Goal: Information Seeking & Learning: Learn about a topic

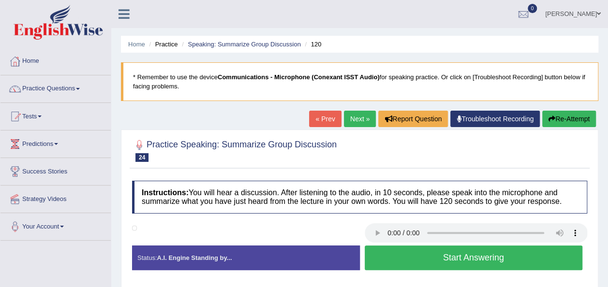
click at [407, 255] on button "Start Answering" at bounding box center [474, 258] width 218 height 25
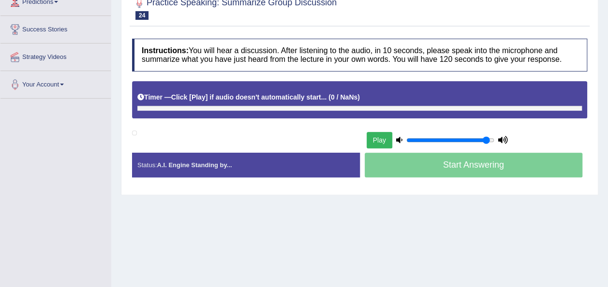
scroll to position [144, 0]
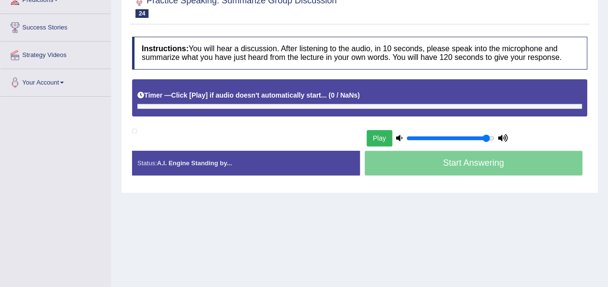
click at [377, 139] on button "Play" at bounding box center [380, 138] width 26 height 16
drag, startPoint x: 489, startPoint y: 134, endPoint x: 370, endPoint y: 144, distance: 119.4
click at [406, 142] on input "range" at bounding box center [450, 138] width 88 height 8
click at [381, 132] on button "Play" at bounding box center [380, 138] width 26 height 16
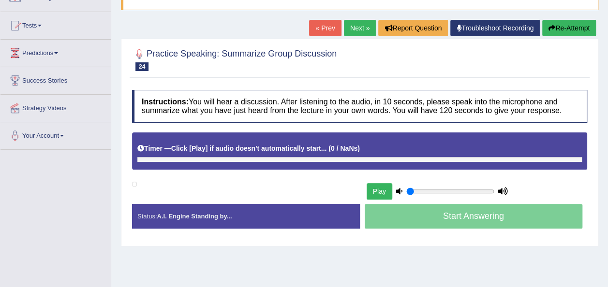
scroll to position [85, 0]
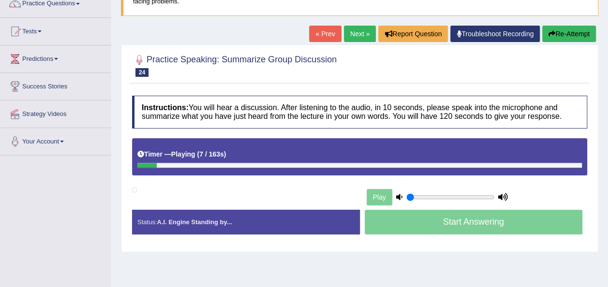
click at [418, 241] on div "Status: A.I. Engine Standing by... Start Answering Stop Recording" at bounding box center [359, 227] width 455 height 34
click at [435, 197] on input "range" at bounding box center [450, 197] width 88 height 8
type input "0.3"
click at [431, 195] on input "range" at bounding box center [450, 197] width 88 height 8
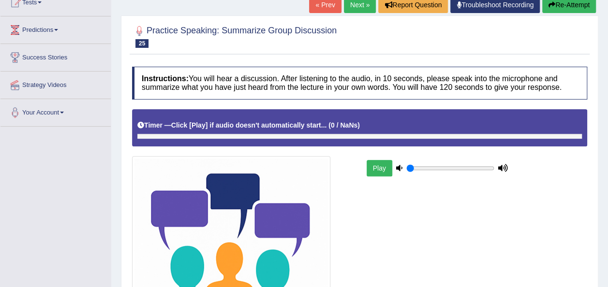
click at [377, 168] on button "Play" at bounding box center [380, 168] width 26 height 16
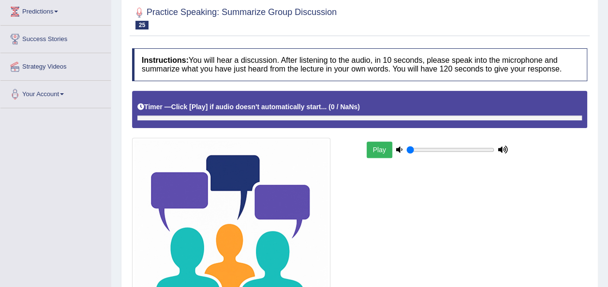
scroll to position [134, 0]
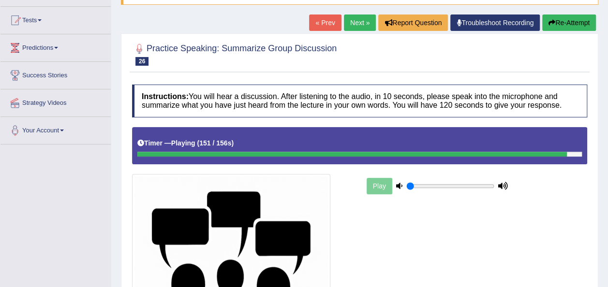
click at [379, 183] on div "Play" at bounding box center [437, 186] width 145 height 24
click at [570, 153] on div at bounding box center [359, 154] width 444 height 5
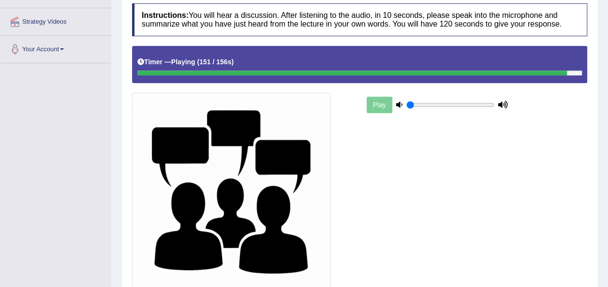
scroll to position [129, 0]
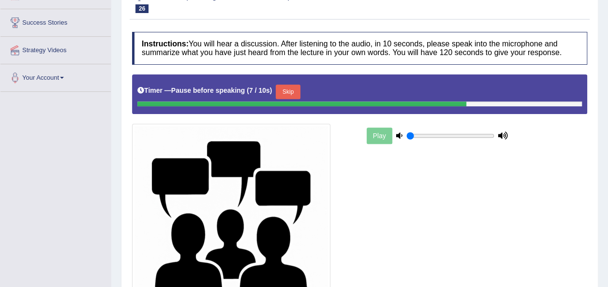
click at [287, 90] on button "Skip" at bounding box center [288, 92] width 24 height 15
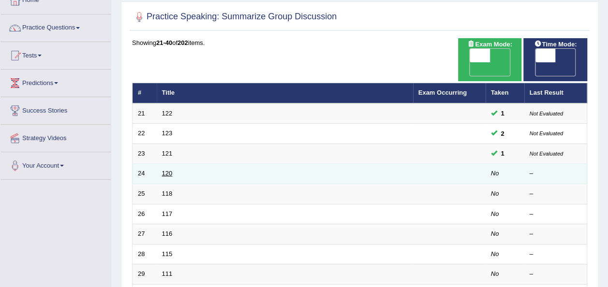
click at [166, 170] on link "120" at bounding box center [167, 173] width 11 height 7
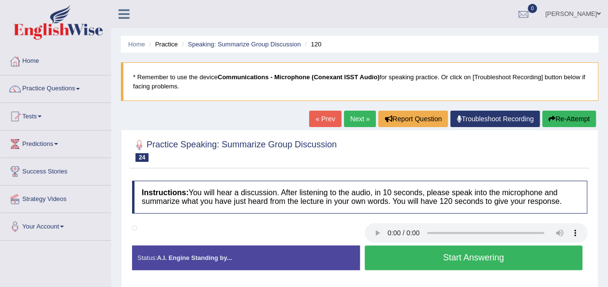
click at [358, 116] on link "Next »" at bounding box center [360, 119] width 32 height 16
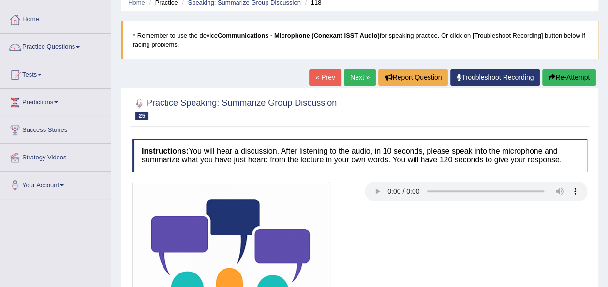
scroll to position [45, 0]
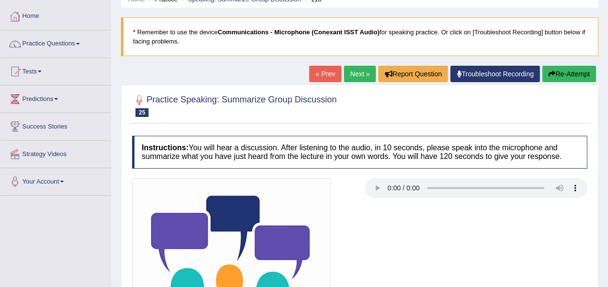
click at [363, 76] on link "Next »" at bounding box center [360, 74] width 32 height 16
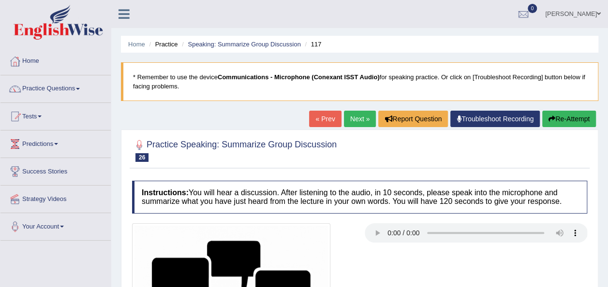
click at [355, 123] on link "Next »" at bounding box center [360, 119] width 32 height 16
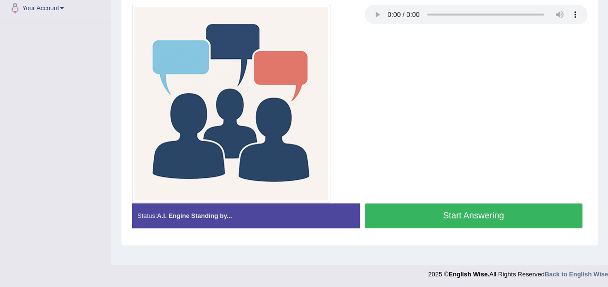
scroll to position [221, 0]
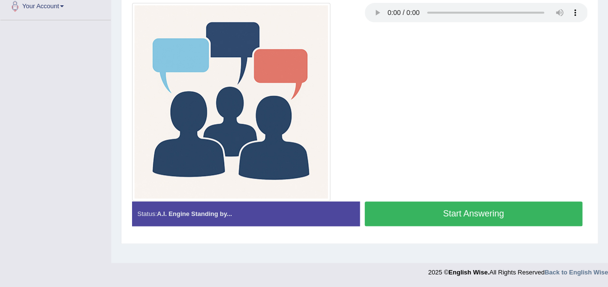
click at [333, 107] on div at bounding box center [243, 102] width 233 height 198
click at [406, 214] on button "Start Answering" at bounding box center [474, 214] width 218 height 25
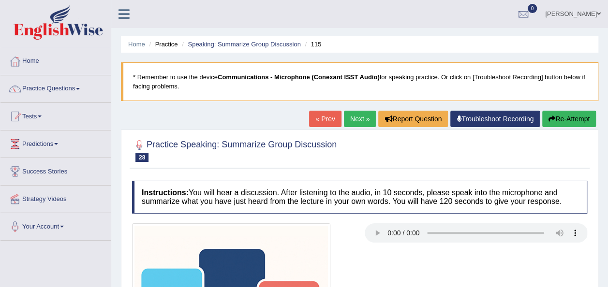
scroll to position [221, 0]
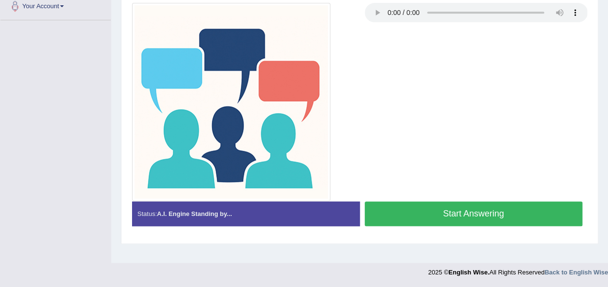
click at [481, 212] on button "Start Answering" at bounding box center [474, 214] width 218 height 25
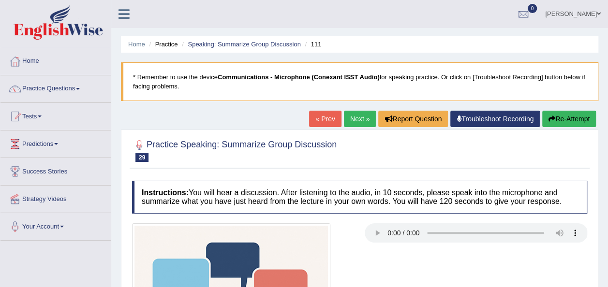
scroll to position [221, 0]
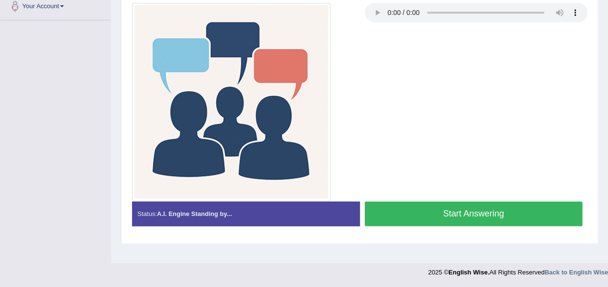
click at [448, 211] on button "Start Answering" at bounding box center [474, 214] width 218 height 25
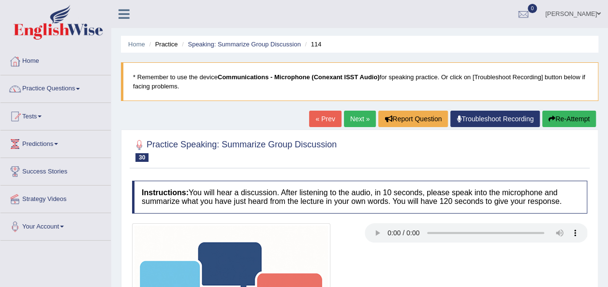
scroll to position [221, 0]
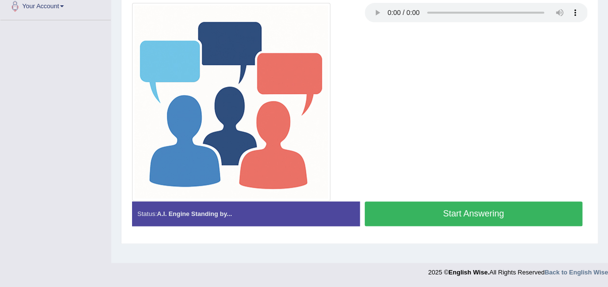
click at [440, 215] on button "Start Answering" at bounding box center [474, 214] width 218 height 25
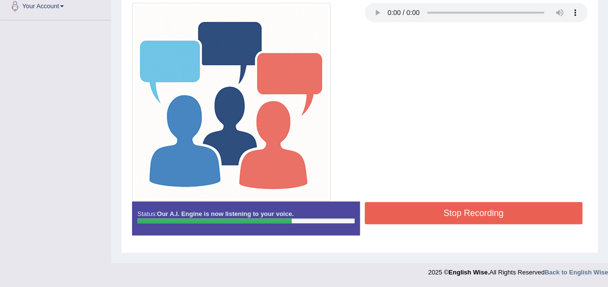
click at [440, 215] on button "Stop Recording" at bounding box center [474, 213] width 218 height 22
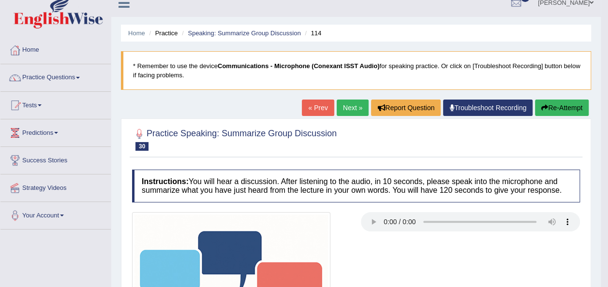
scroll to position [0, 0]
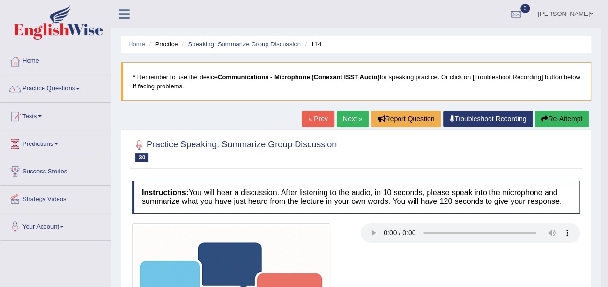
click at [80, 89] on link "Practice Questions" at bounding box center [55, 87] width 110 height 24
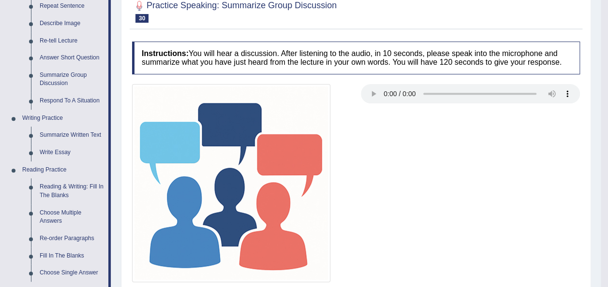
scroll to position [159, 0]
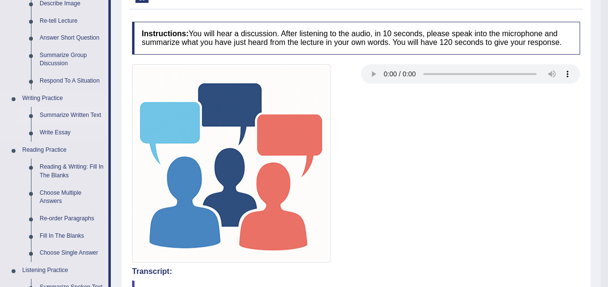
click at [61, 111] on link "Summarize Written Text" at bounding box center [71, 115] width 73 height 17
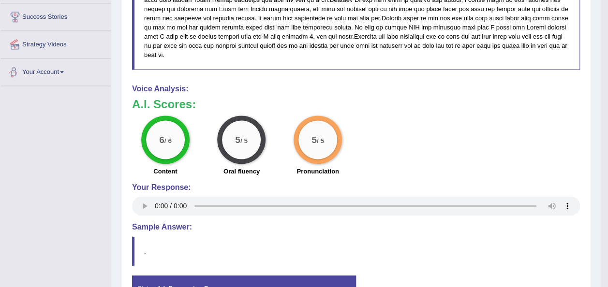
scroll to position [649, 0]
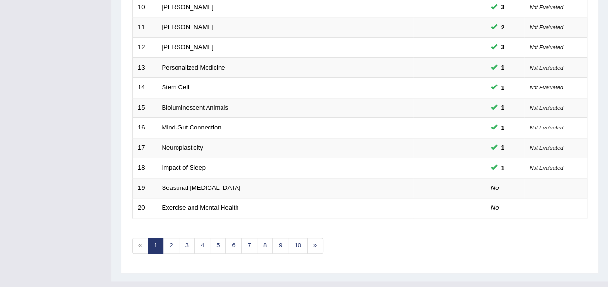
scroll to position [97, 0]
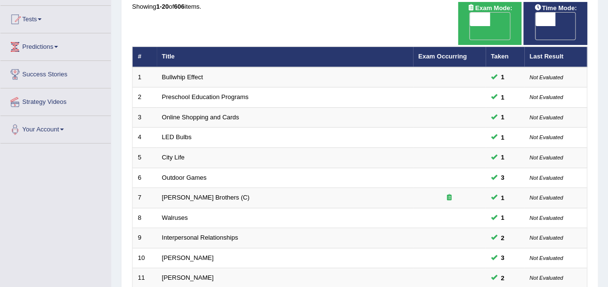
click at [540, 19] on span at bounding box center [545, 20] width 20 height 14
checkbox input "true"
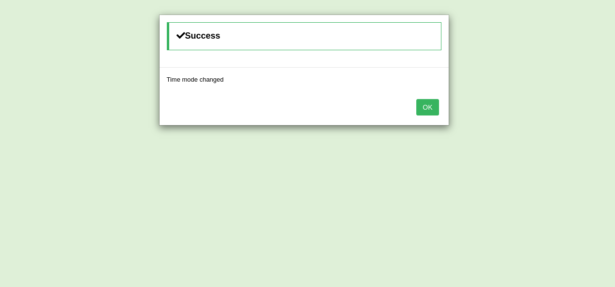
click at [429, 104] on button "OK" at bounding box center [427, 107] width 22 height 16
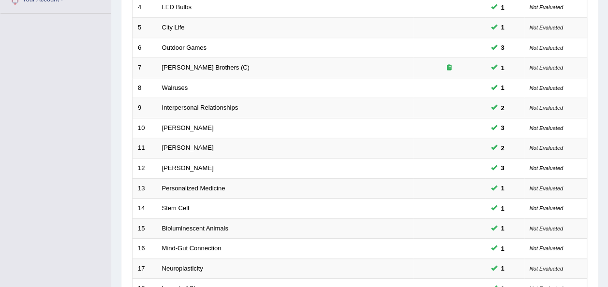
scroll to position [348, 0]
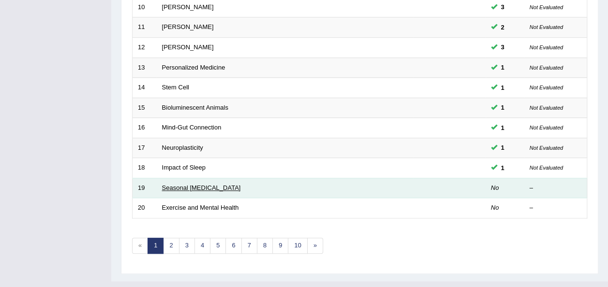
click at [200, 184] on link "Seasonal Affective Disorder" at bounding box center [201, 187] width 79 height 7
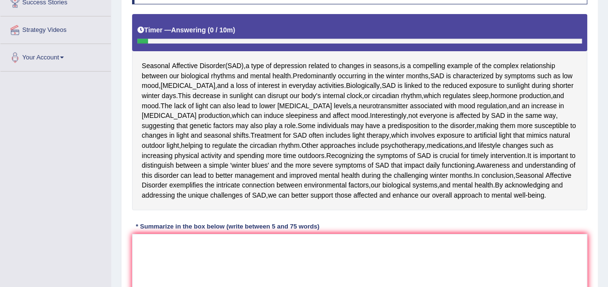
scroll to position [279, 0]
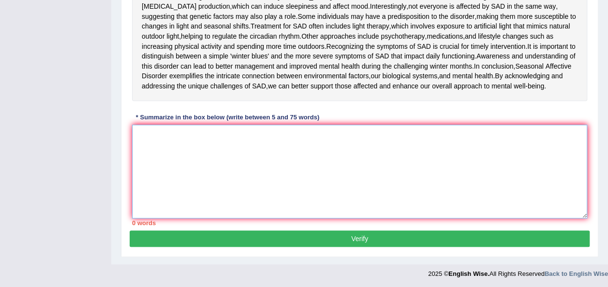
click at [235, 153] on textarea at bounding box center [359, 172] width 455 height 94
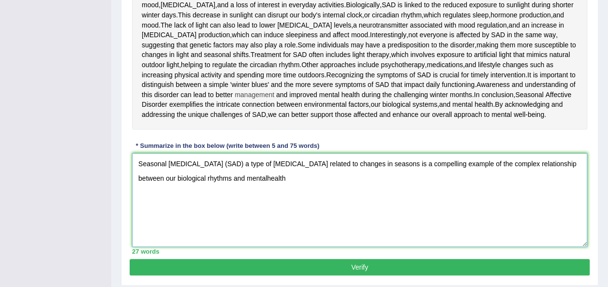
scroll to position [248, 0]
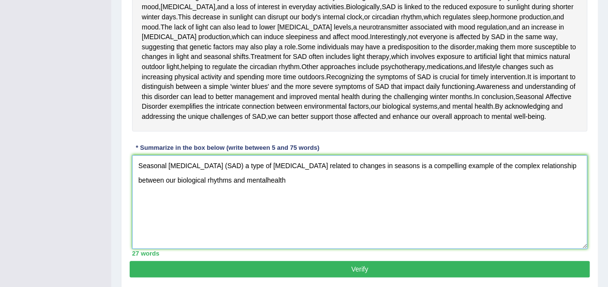
click at [241, 176] on textarea "Seasonal Affective Disorder (SAD) a type of depression related to changes in se…" at bounding box center [359, 202] width 455 height 94
click at [271, 181] on textarea "Seasonal Affective Disorder (SAD) a type of depression related to changes in se…" at bounding box center [359, 202] width 455 height 94
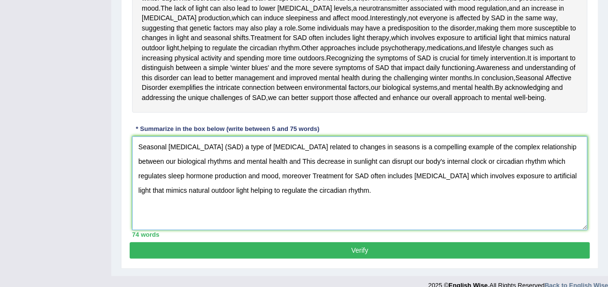
scroll to position [279, 0]
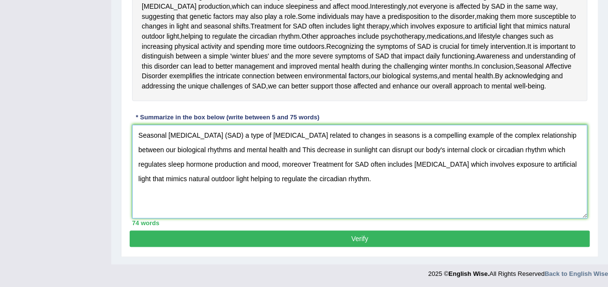
type textarea "Seasonal Affective Disorder (SAD) a type of depression related to changes in se…"
click at [400, 236] on button "Verify" at bounding box center [360, 239] width 460 height 16
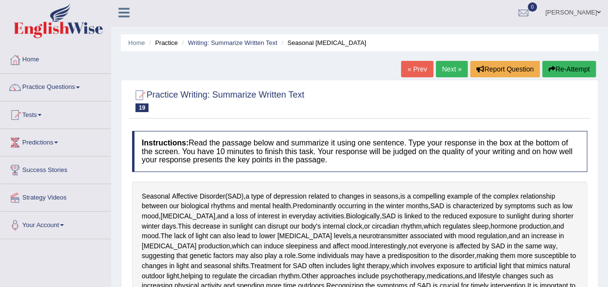
scroll to position [0, 0]
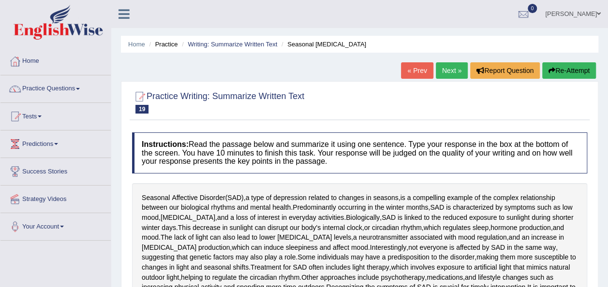
click at [450, 69] on link "Next »" at bounding box center [452, 70] width 32 height 16
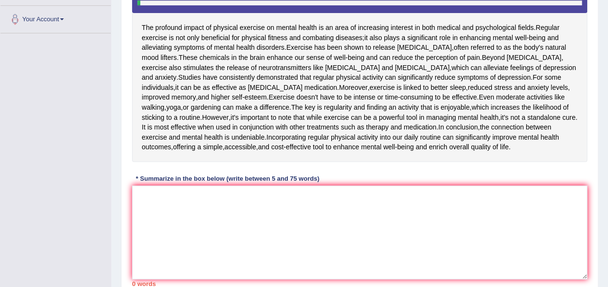
scroll to position [207, 0]
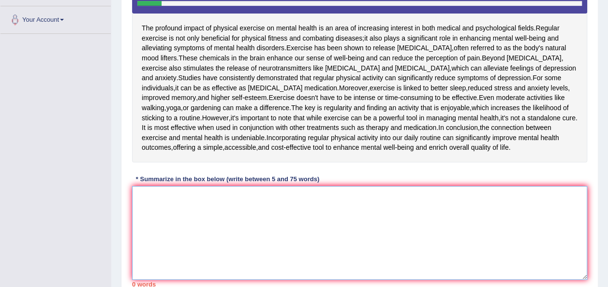
click at [161, 245] on textarea at bounding box center [359, 233] width 455 height 94
type textarea "t"
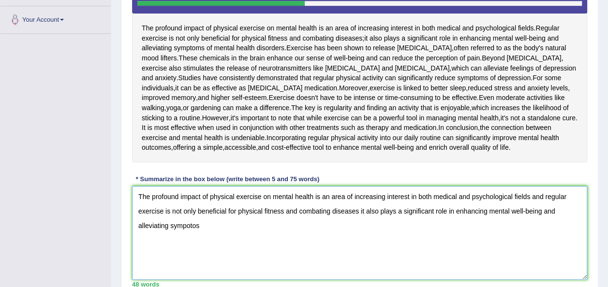
click at [191, 264] on textarea "The profound impact of physical exercise on mental health is an area of increas…" at bounding box center [359, 233] width 455 height 94
click at [208, 262] on textarea "The profound impact of physical exercise on mental health is an area of increas…" at bounding box center [359, 233] width 455 height 94
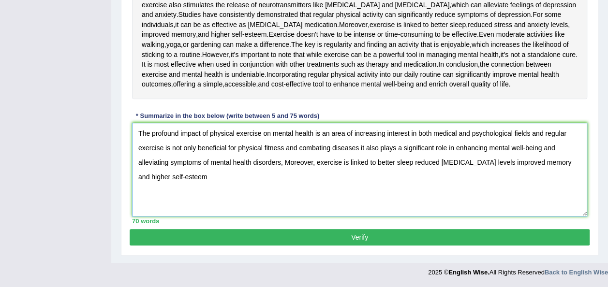
scroll to position [309, 0]
type textarea "The profound impact of physical exercise on mental health is an area of increas…"
click at [468, 237] on button "Verify" at bounding box center [360, 237] width 460 height 16
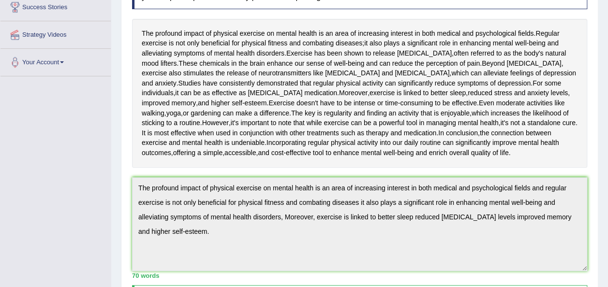
scroll to position [0, 0]
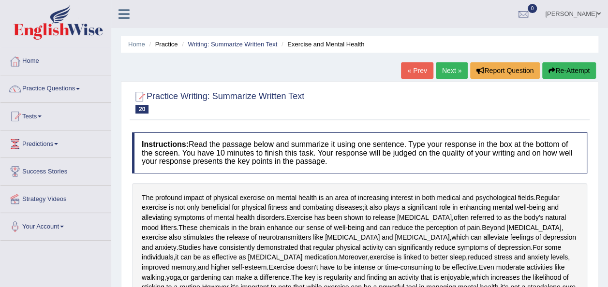
drag, startPoint x: 614, startPoint y: 207, endPoint x: 615, endPoint y: 58, distance: 148.9
click at [607, 58] on html "Toggle navigation Home Practice Questions Speaking Practice Read Aloud Repeat S…" at bounding box center [304, 143] width 608 height 287
click at [448, 70] on link "Next »" at bounding box center [452, 70] width 32 height 16
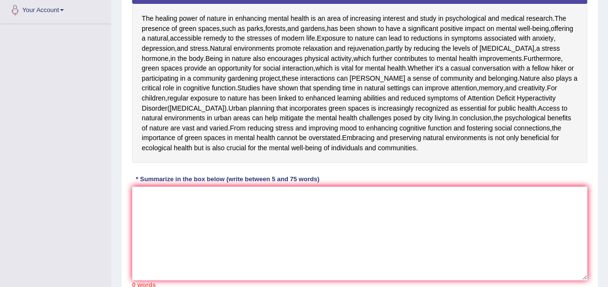
scroll to position [218, 0]
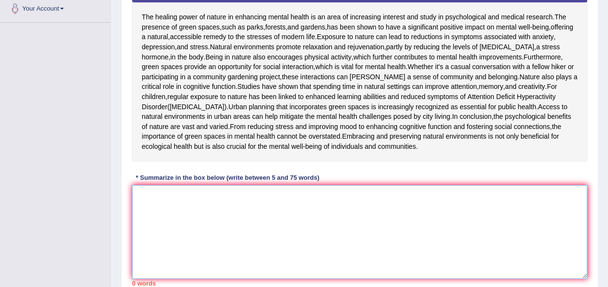
click at [196, 265] on textarea at bounding box center [359, 232] width 455 height 94
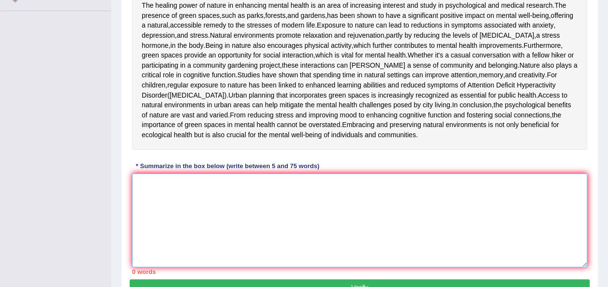
scroll to position [229, 0]
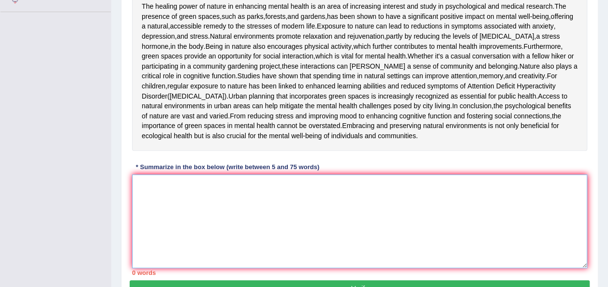
click at [167, 266] on textarea at bounding box center [359, 222] width 455 height 94
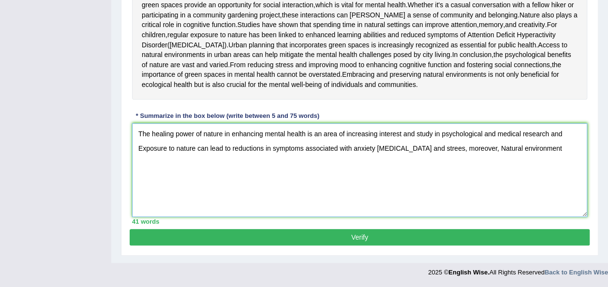
scroll to position [348, 0]
click at [557, 150] on textarea "The healing power of nature in enhancing mental health is an area of increasing…" at bounding box center [359, 170] width 455 height 94
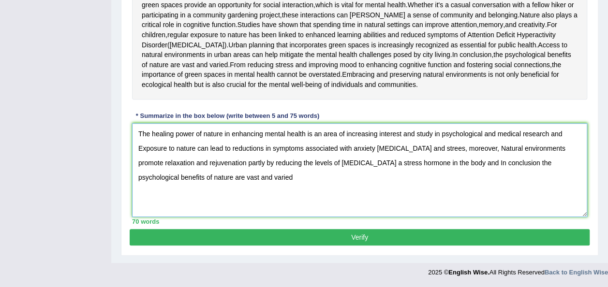
scroll to position [325, 0]
type textarea "The healing power of nature in enhancing mental health is an area of increasing…"
click at [509, 246] on button "Verify" at bounding box center [360, 237] width 460 height 16
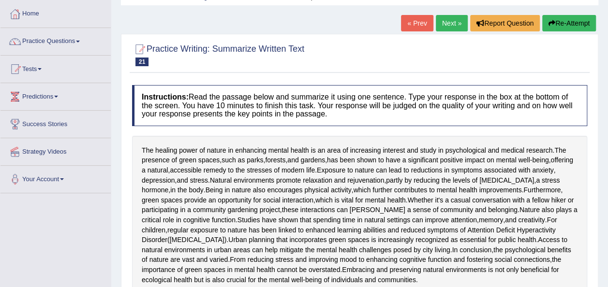
scroll to position [43, 0]
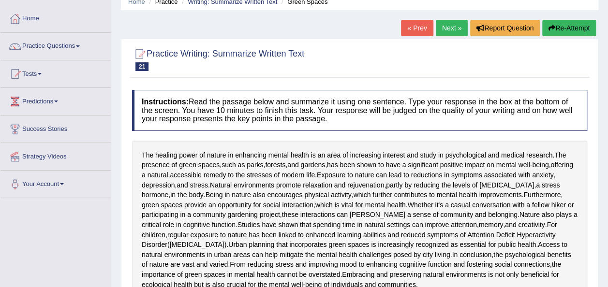
click at [449, 24] on link "Next »" at bounding box center [452, 28] width 32 height 16
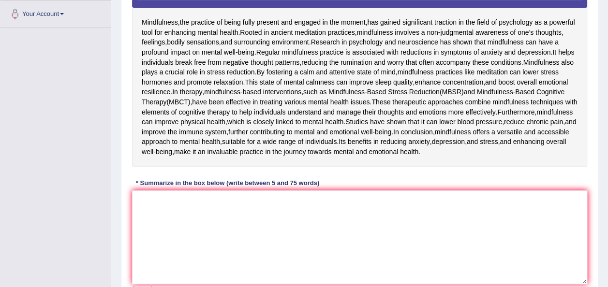
scroll to position [211, 0]
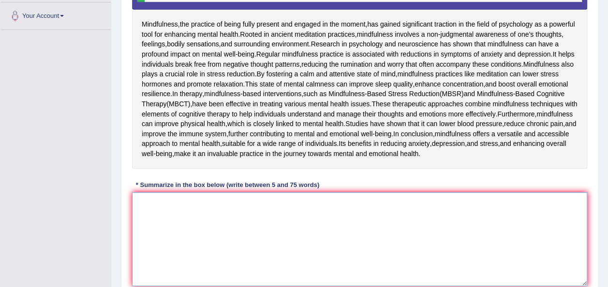
click at [149, 282] on textarea at bounding box center [359, 239] width 455 height 94
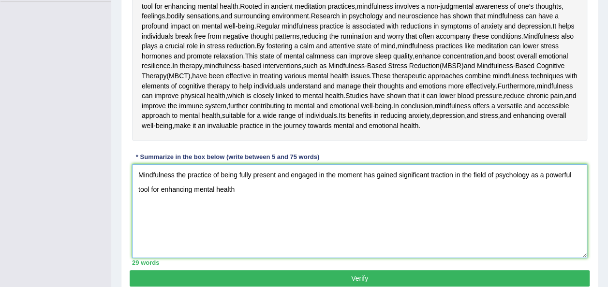
scroll to position [233, 0]
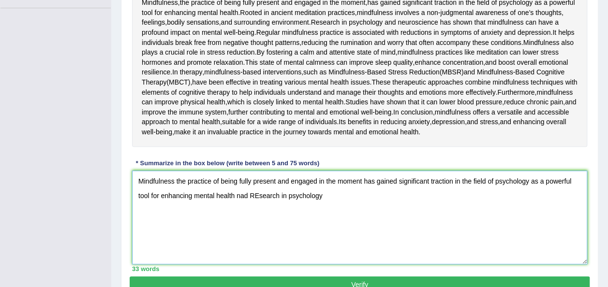
click at [258, 265] on textarea "Mindfulness the practice of being fully present and engaged in the moment has g…" at bounding box center [359, 218] width 455 height 94
click at [324, 265] on textarea "Mindfulness the practice of being fully present and engaged in the moment has g…" at bounding box center [359, 218] width 455 height 94
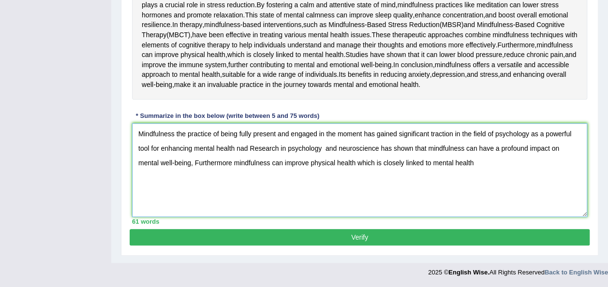
scroll to position [311, 0]
click at [246, 196] on textarea "Mindfulness the practice of being fully present and engaged in the moment has g…" at bounding box center [359, 170] width 455 height 94
click at [250, 196] on textarea "Mindfulness the practice of being fully present and engaged in the moment has g…" at bounding box center [359, 170] width 455 height 94
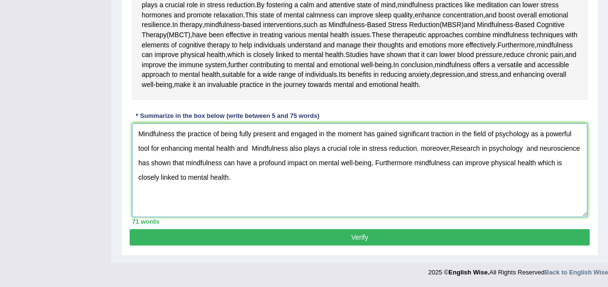
scroll to position [358, 0]
type textarea "Mindfulness the practice of being fully present and engaged in the moment has g…"
click at [440, 238] on button "Verify" at bounding box center [360, 237] width 460 height 16
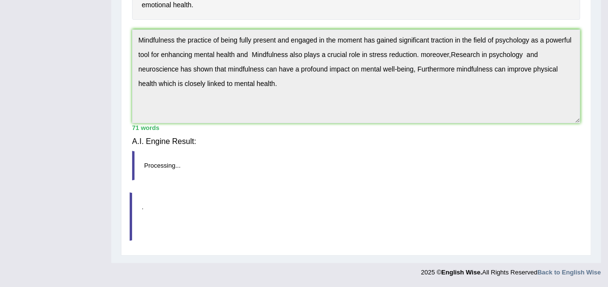
scroll to position [315, 0]
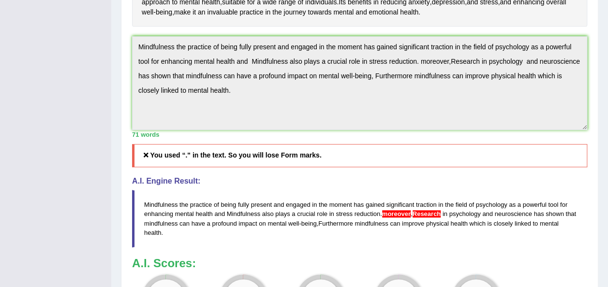
click at [125, 123] on div "Practice Writing: Summarize Written Text 22 Power of Mindfulness Instructions: …" at bounding box center [359, 82] width 477 height 633
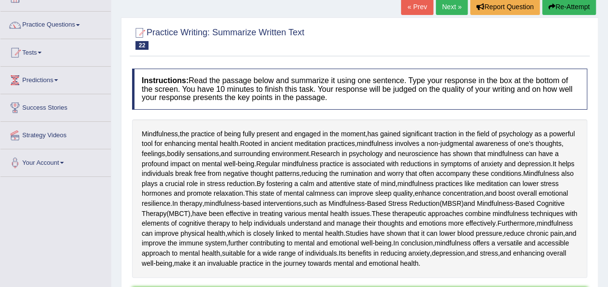
click at [560, 9] on button "Re-Attempt" at bounding box center [569, 7] width 54 height 16
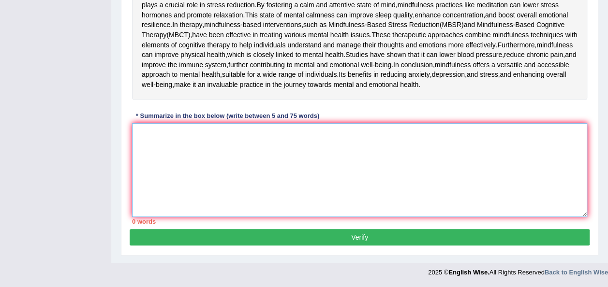
paste textarea "Mindfulness the practice of being fully present and engaged in the moment has g…"
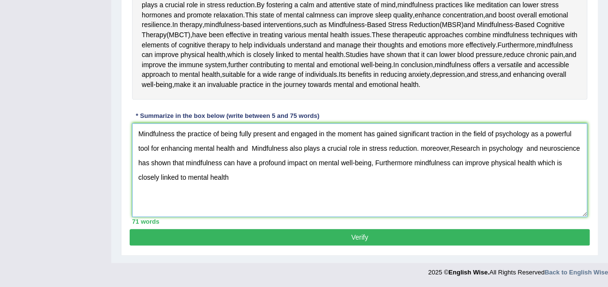
click at [420, 147] on textarea "Mindfulness the practice of being fully present and engaged in the moment has g…" at bounding box center [359, 170] width 455 height 94
click at [450, 151] on textarea "Mindfulness the practice of being fully present and engaged in the moment has g…" at bounding box center [359, 170] width 455 height 94
click at [232, 178] on textarea "Mindfulness the practice of being fully present and engaged in the moment has g…" at bounding box center [359, 170] width 455 height 94
type textarea "Mindfulness the practice of being fully present and engaged in the moment has g…"
click at [446, 236] on button "Verify" at bounding box center [360, 237] width 460 height 16
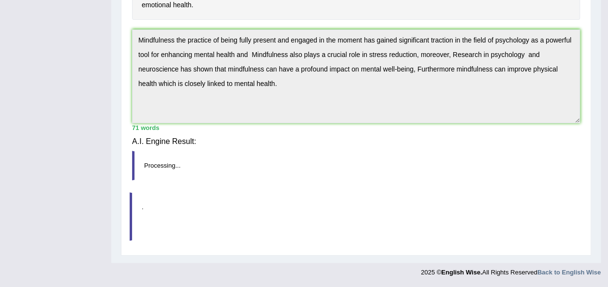
scroll to position [320, 0]
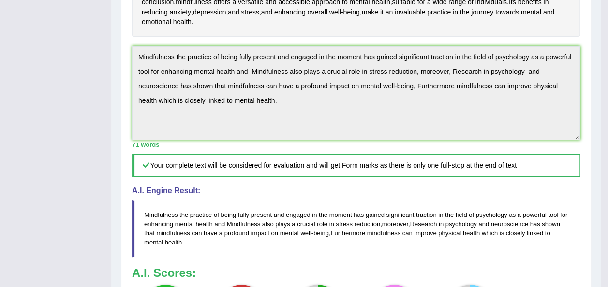
drag, startPoint x: 611, startPoint y: 151, endPoint x: 615, endPoint y: 225, distance: 74.5
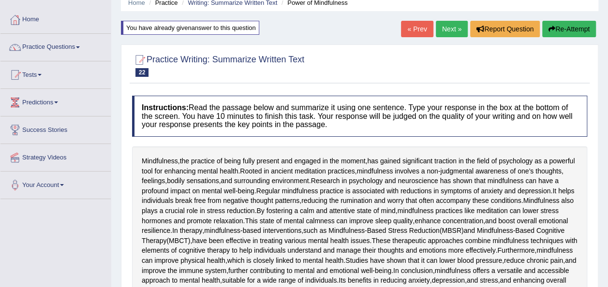
scroll to position [16, 0]
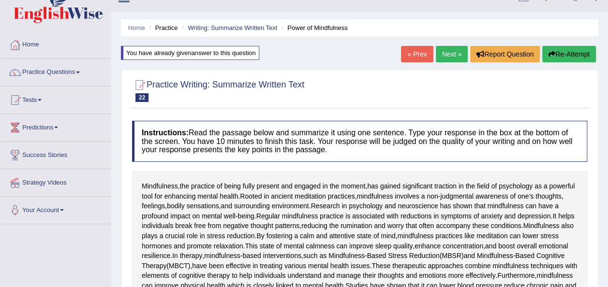
click at [449, 55] on link "Next »" at bounding box center [452, 54] width 32 height 16
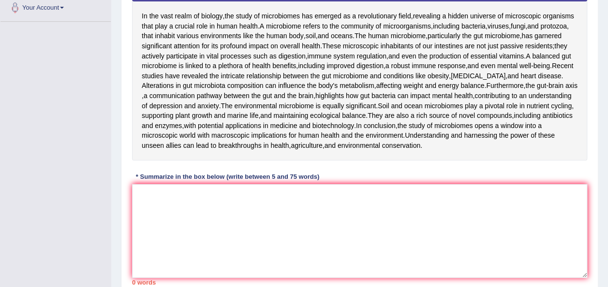
scroll to position [235, 0]
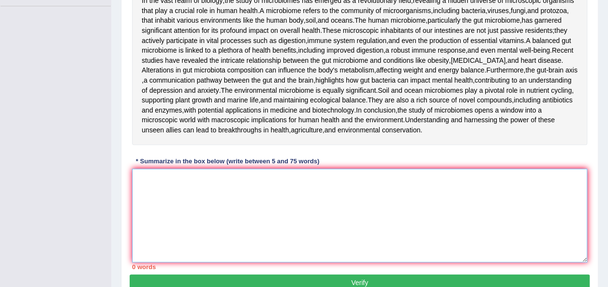
click at [138, 250] on textarea at bounding box center [359, 216] width 455 height 94
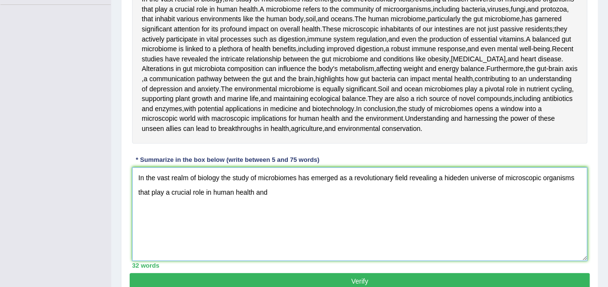
scroll to position [241, 0]
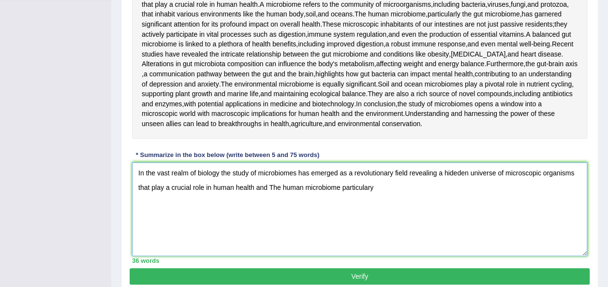
click at [369, 255] on textarea "In the vast realm of biology the study of microbiomes has emerged as a revoluti…" at bounding box center [359, 209] width 455 height 94
click at [379, 254] on textarea "In the vast realm of biology the study of microbiomes has emerged as a revoluti…" at bounding box center [359, 209] width 455 height 94
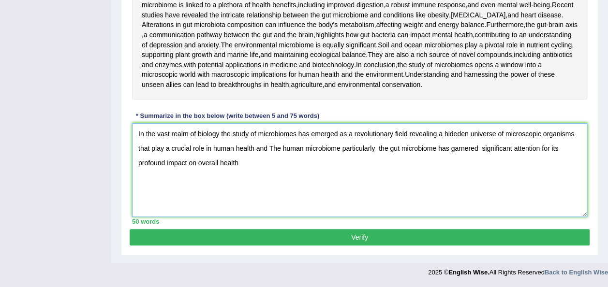
scroll to position [298, 0]
click at [242, 214] on textarea "In the vast realm of biology the study of microbiomes has emerged as a revoluti…" at bounding box center [359, 170] width 455 height 94
click at [278, 217] on textarea "In the vast realm of biology the study of microbiomes has emerged as a revoluti…" at bounding box center [359, 170] width 455 height 94
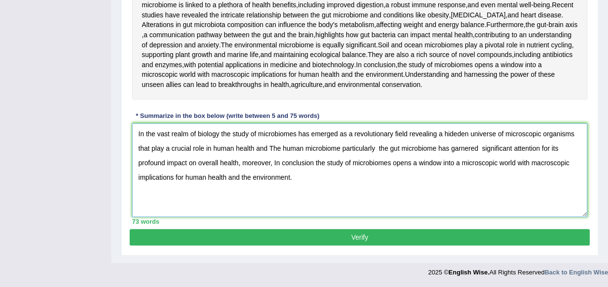
scroll to position [348, 0]
type textarea "In the vast realm of biology the study of microbiomes has emerged as a revoluti…"
click at [422, 240] on button "Verify" at bounding box center [360, 237] width 460 height 16
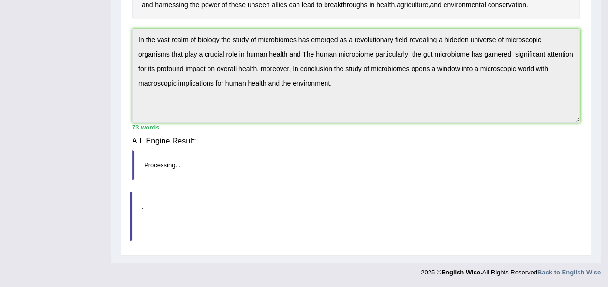
scroll to position [305, 0]
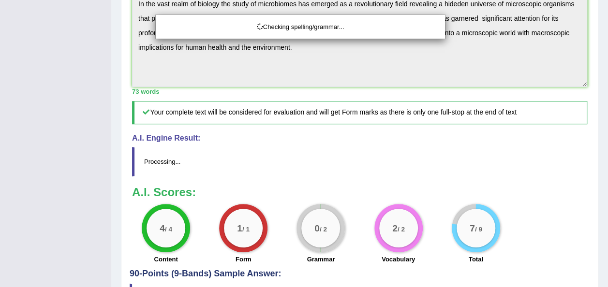
drag, startPoint x: 615, startPoint y: 141, endPoint x: 615, endPoint y: 207, distance: 66.3
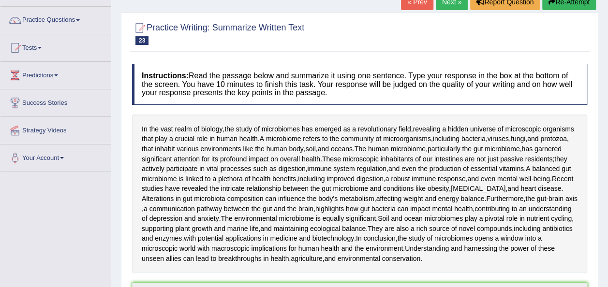
scroll to position [0, 0]
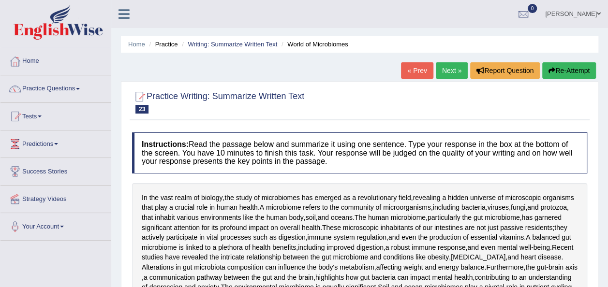
click at [456, 68] on link "Next »" at bounding box center [452, 70] width 32 height 16
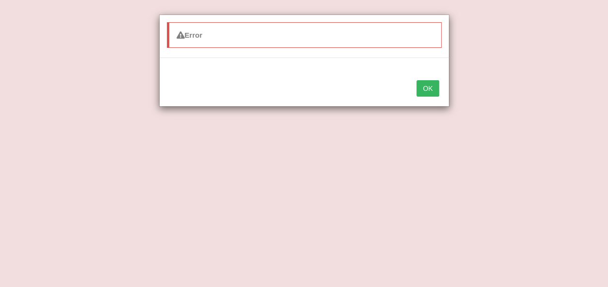
click at [427, 88] on button "OK" at bounding box center [427, 88] width 22 height 16
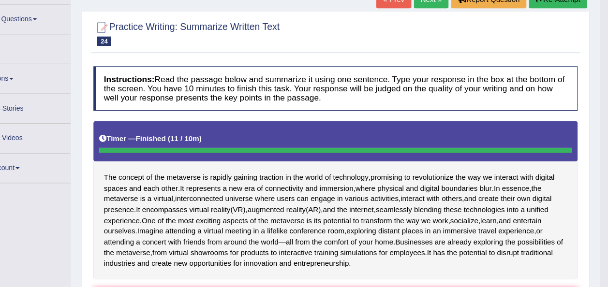
scroll to position [18, 0]
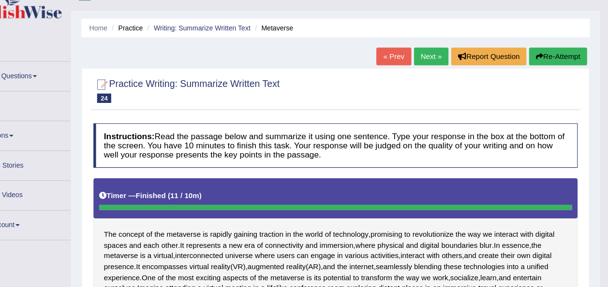
click at [547, 55] on button "Re-Attempt" at bounding box center [562, 52] width 54 height 16
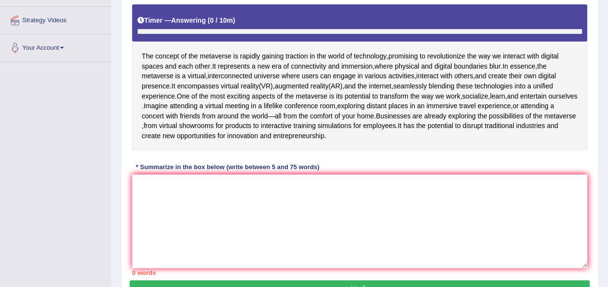
scroll to position [178, 0]
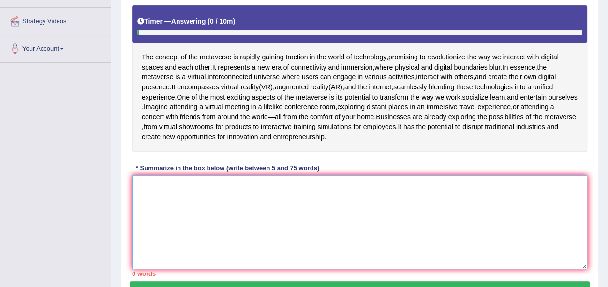
click at [173, 213] on textarea at bounding box center [359, 223] width 455 height 94
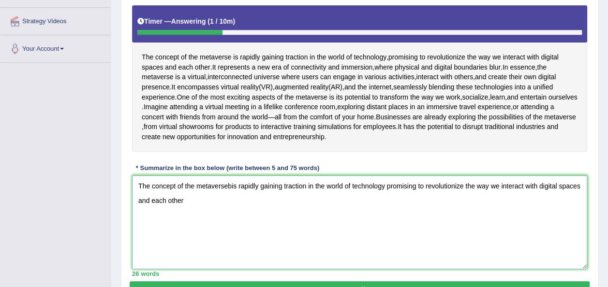
click at [230, 201] on textarea "The concept of the metaversebis rapidly gaining traction in the world of techno…" at bounding box center [359, 223] width 455 height 94
click at [236, 206] on textarea "The concept of the metaversebis rapidly gaining traction in the world of techno…" at bounding box center [359, 223] width 455 height 94
click at [230, 205] on textarea "The concept of the metaversebis rapidly gaining traction in the world of techno…" at bounding box center [359, 223] width 455 height 94
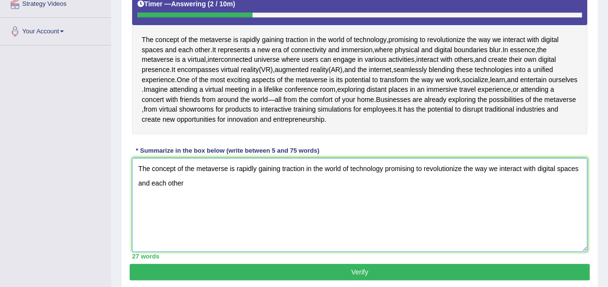
scroll to position [195, 0]
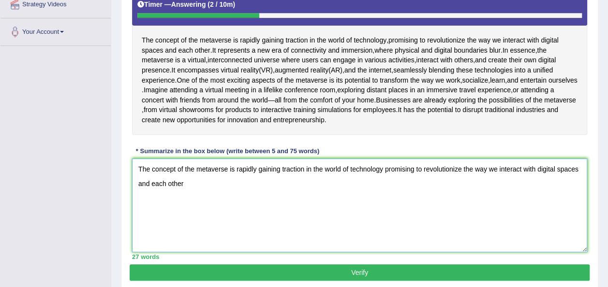
click at [185, 202] on textarea "The concept of the metaverse is rapidly gaining traction in the world of techno…" at bounding box center [359, 206] width 455 height 94
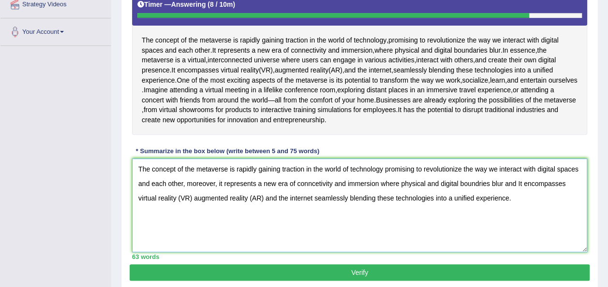
drag, startPoint x: 510, startPoint y: 219, endPoint x: 164, endPoint y: 224, distance: 345.3
click at [164, 224] on textarea "The concept of the metaverse is rapidly gaining traction in the world of techno…" at bounding box center [359, 206] width 455 height 94
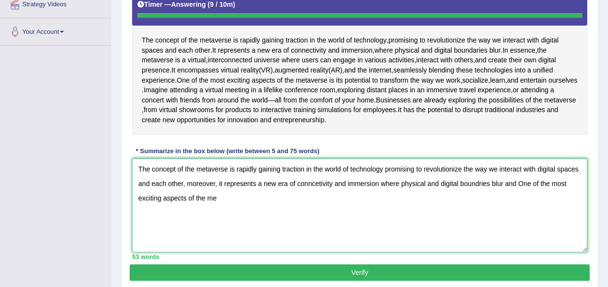
type textarea "The concept of the metaverse is rapidly gaining traction in the world of techno…"
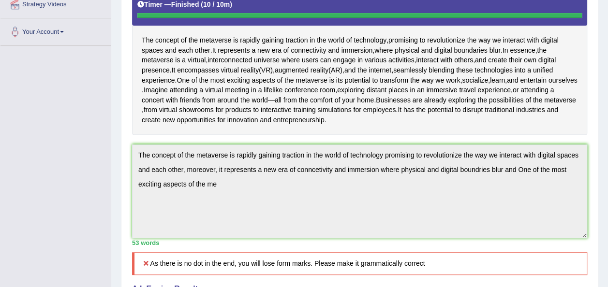
scroll to position [0, 0]
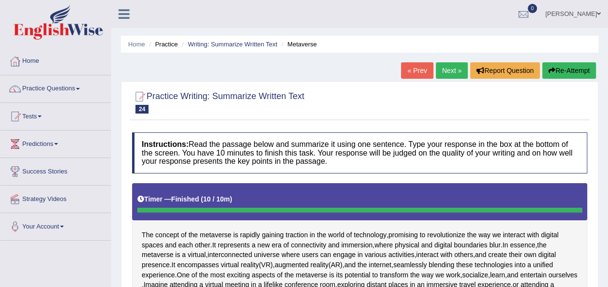
click at [574, 67] on button "Re-Attempt" at bounding box center [569, 70] width 54 height 16
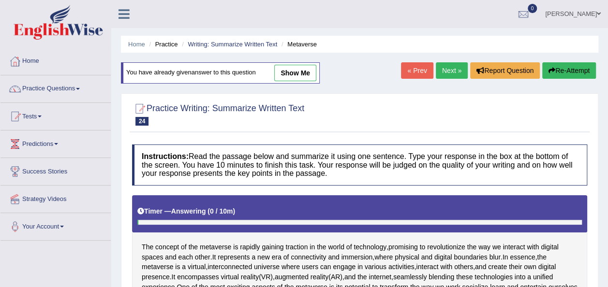
scroll to position [251, 0]
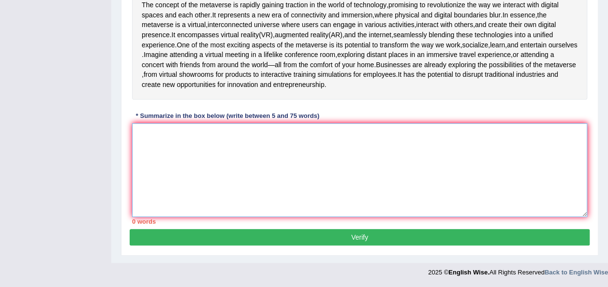
paste textarea "The concept of the metaverse is rapidly gaining traction in the world of techno…"
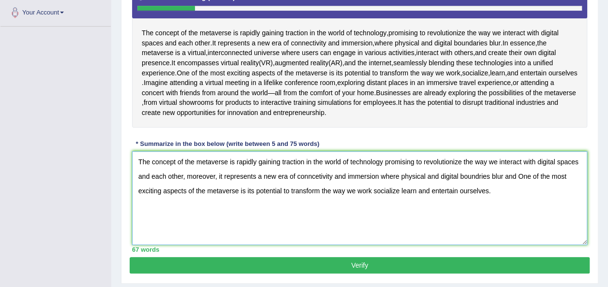
scroll to position [216, 0]
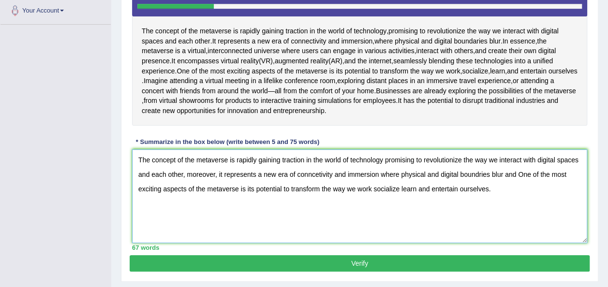
click at [167, 192] on textarea "The concept of the metaverse is rapidly gaining traction in the world of techno…" at bounding box center [359, 196] width 455 height 94
click at [216, 191] on textarea "The concept of the metaverse is rapidly gaining traction in the world of techno…" at bounding box center [359, 196] width 455 height 94
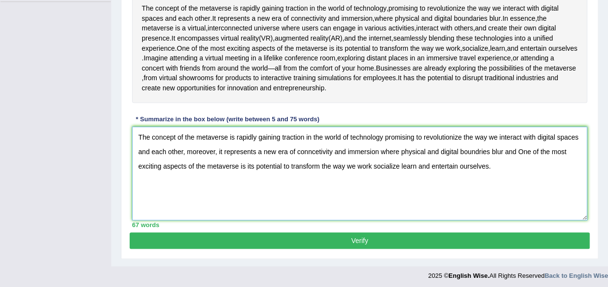
scroll to position [260, 0]
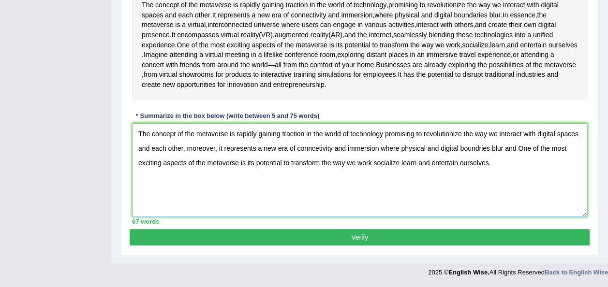
type textarea "The concept of the metaverse is rapidly gaining traction in the world of techno…"
click at [432, 236] on button "Verify" at bounding box center [360, 237] width 460 height 16
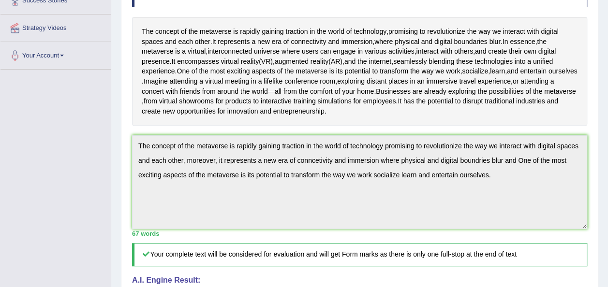
scroll to position [0, 0]
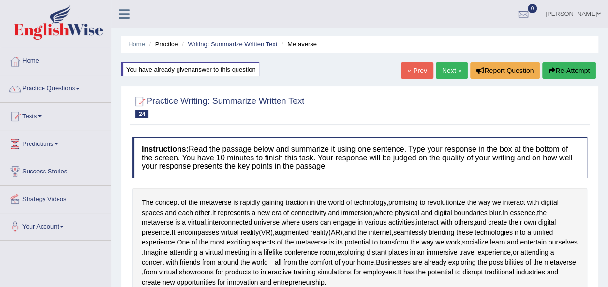
click at [458, 64] on link "Next »" at bounding box center [452, 70] width 32 height 16
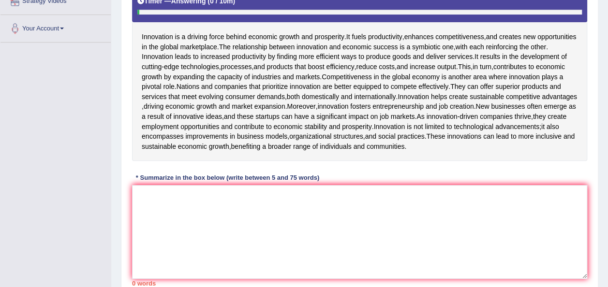
scroll to position [199, 0]
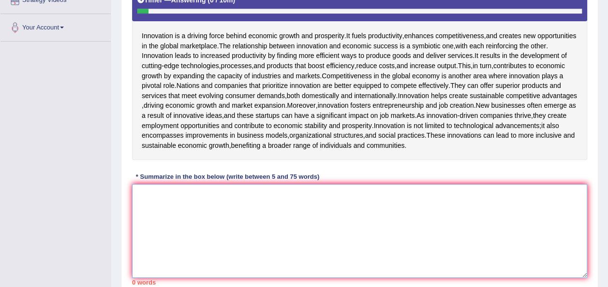
click at [189, 252] on textarea at bounding box center [359, 231] width 455 height 94
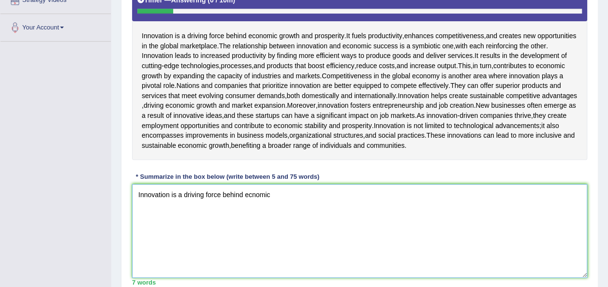
click at [251, 234] on textarea "Innovation is a driving force behind ecnomic" at bounding box center [359, 231] width 455 height 94
click at [282, 236] on textarea "Innovation is a driving force behind economic" at bounding box center [359, 231] width 455 height 94
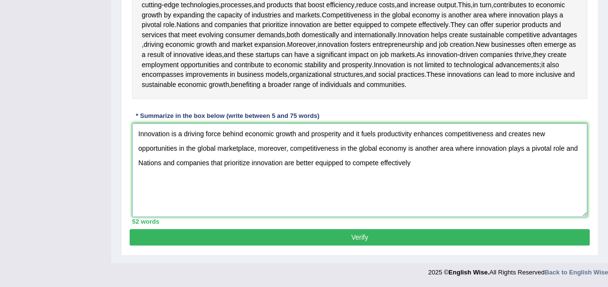
scroll to position [269, 0]
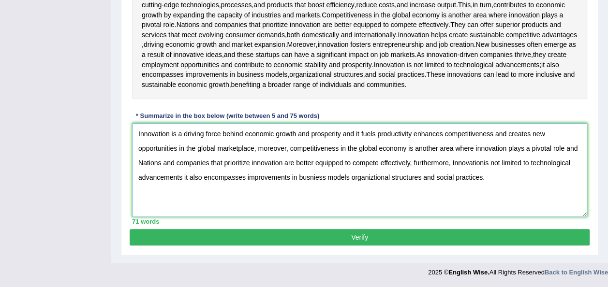
type textarea "Innovation is a driving force behind economic growth and prosperity and it fuel…"
click at [217, 246] on button "Verify" at bounding box center [360, 237] width 460 height 16
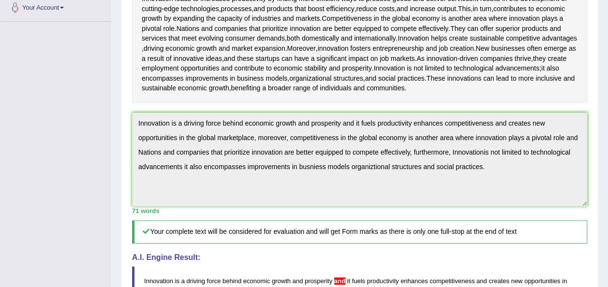
scroll to position [75, 0]
